Goal: Entertainment & Leisure: Consume media (video, audio)

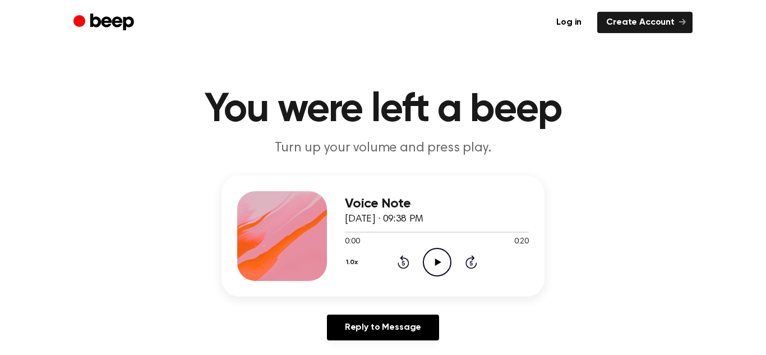
click at [438, 260] on icon "Play Audio" at bounding box center [437, 262] width 29 height 29
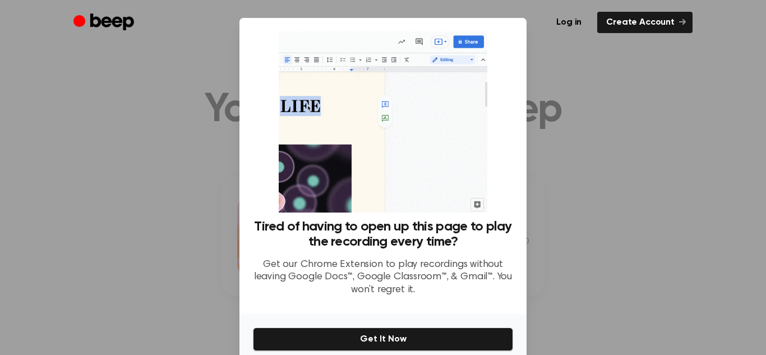
click at [217, 63] on div at bounding box center [383, 177] width 766 height 355
click at [196, 94] on div at bounding box center [383, 177] width 766 height 355
click at [600, 95] on div at bounding box center [383, 177] width 766 height 355
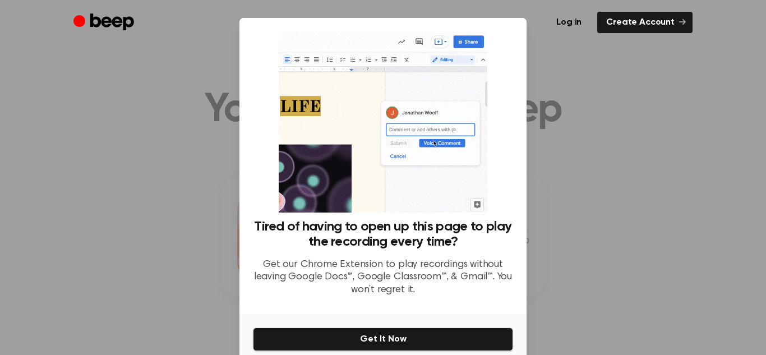
click at [642, 58] on div at bounding box center [383, 177] width 766 height 355
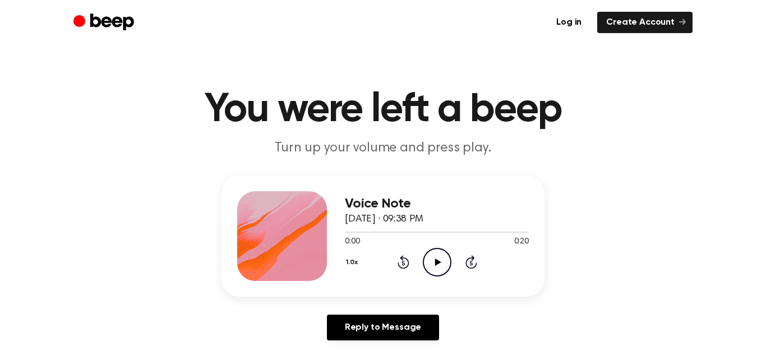
click at [426, 260] on icon "Play Audio" at bounding box center [437, 262] width 29 height 29
click at [439, 266] on icon "Play Audio" at bounding box center [437, 262] width 29 height 29
